Goal: Find specific page/section: Find specific page/section

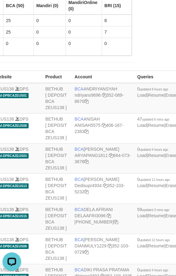
scroll to position [1340, 36]
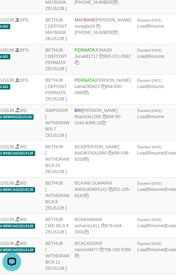
drag, startPoint x: 85, startPoint y: 117, endPoint x: 93, endPoint y: 119, distance: 7.6
copy td "SITI"
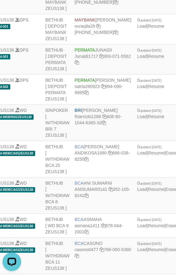
copy td "BRI SITI KURNIA NINGSIH"
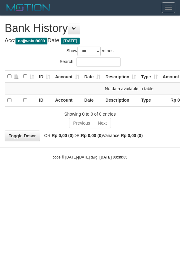
select select "***"
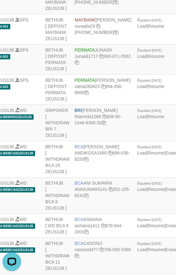
drag, startPoint x: 37, startPoint y: 19, endPoint x: 41, endPoint y: 0, distance: 18.8
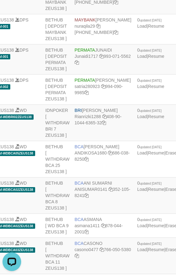
scroll to position [678, 36]
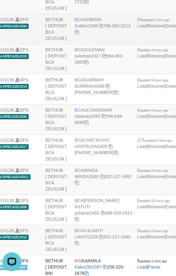
click at [92, 44] on td "BCA SOBIRIN Sobirin2169 766-050-0213" at bounding box center [103, 29] width 62 height 30
copy td "BCA SOBIRIN"
click at [85, 28] on link "Sobirin2169" at bounding box center [86, 25] width 23 height 5
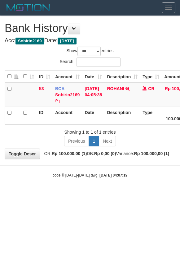
select select "***"
